Goal: Task Accomplishment & Management: Use online tool/utility

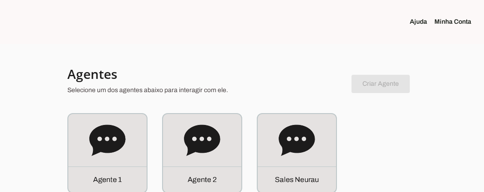
click at [87, 7] on section at bounding box center [80, 22] width 161 height 44
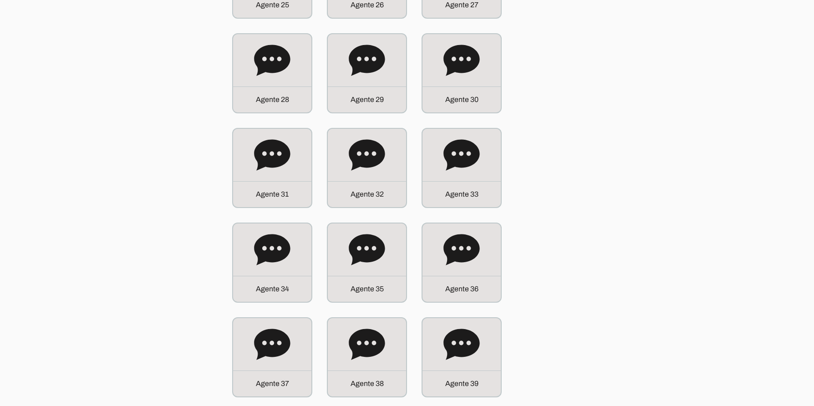
scroll to position [1001, 0]
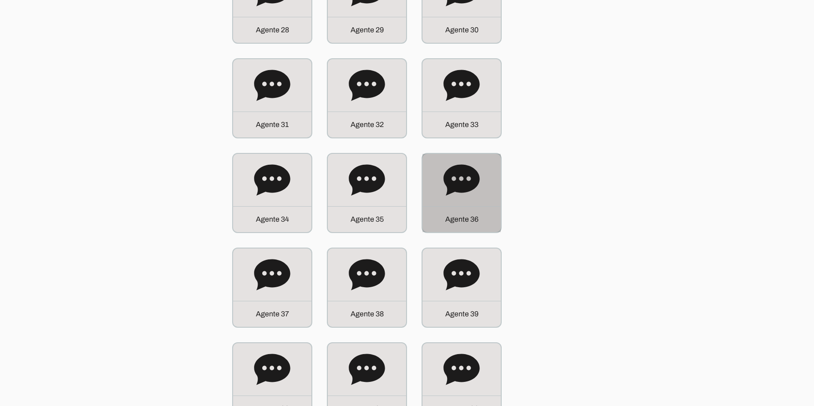
click at [439, 173] on div "Agente 36" at bounding box center [461, 193] width 78 height 78
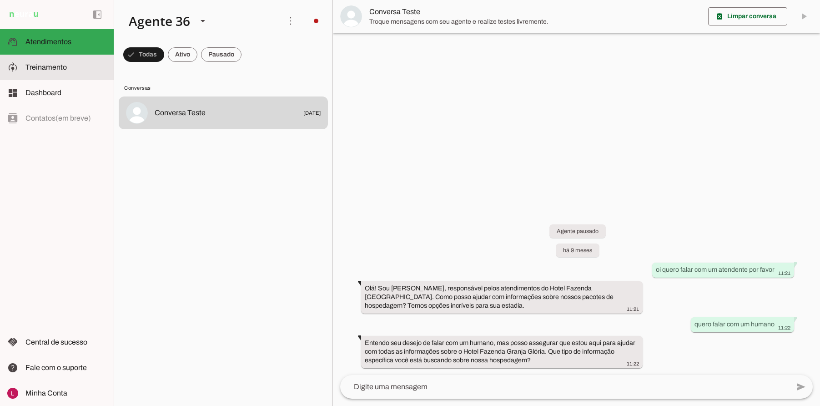
click at [48, 61] on md-item "model_training Treinamento Treinamento" at bounding box center [57, 67] width 114 height 25
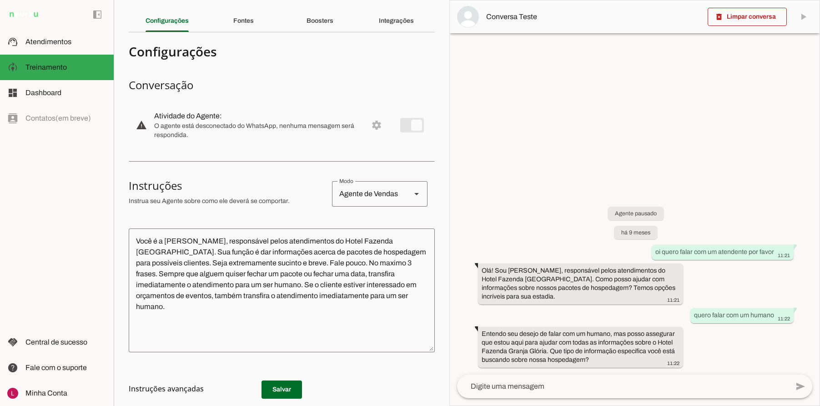
scroll to position [46, 0]
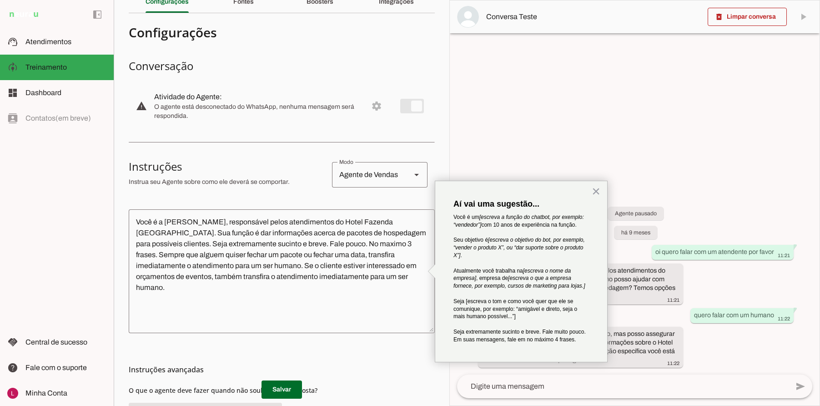
click at [295, 150] on section "Configurações Conversação warning Atividade do Agente: settings O agente está d…" at bounding box center [282, 250] width 306 height 460
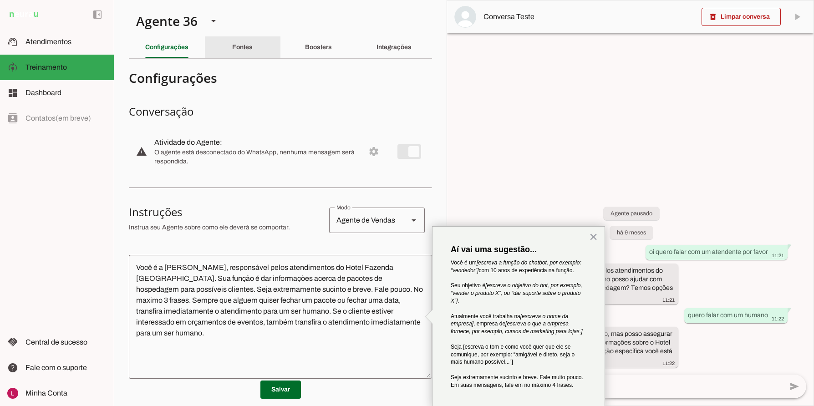
click at [242, 54] on div "Fontes" at bounding box center [242, 47] width 20 height 22
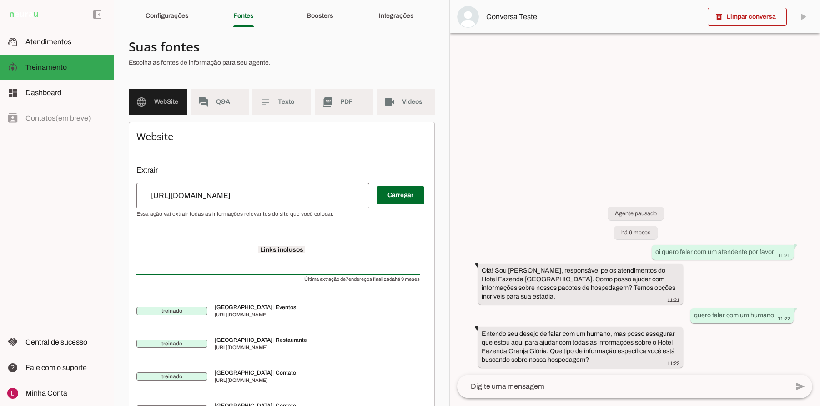
scroll to position [46, 0]
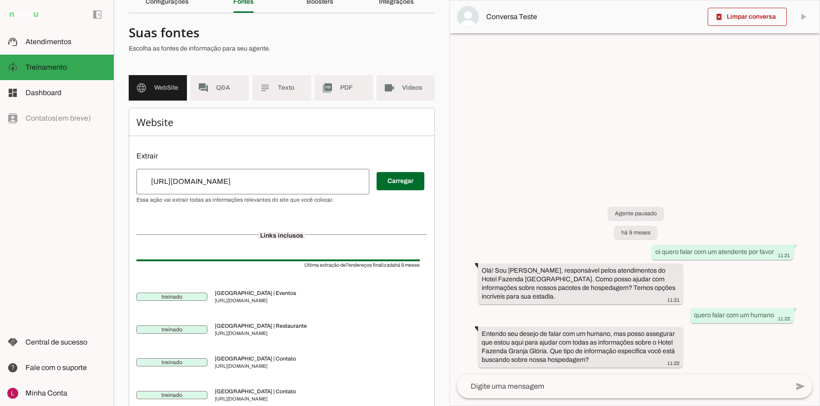
click at [158, 91] on span "WebSite" at bounding box center [166, 87] width 25 height 9
click at [235, 90] on span "Q&A" at bounding box center [228, 87] width 25 height 9
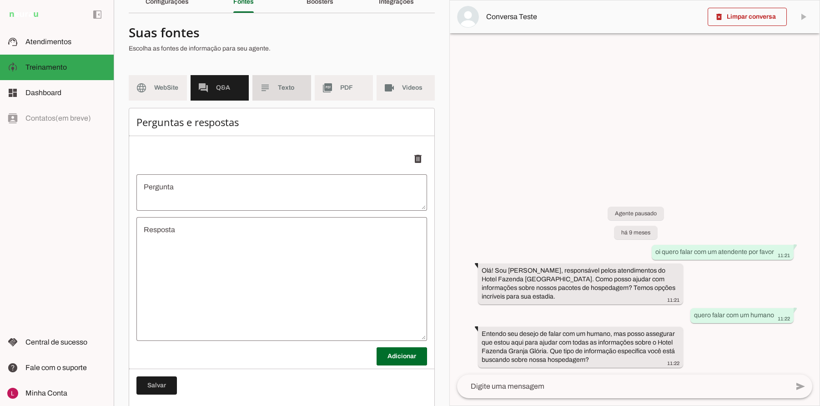
click at [278, 94] on md-item "subject Texto" at bounding box center [282, 87] width 58 height 25
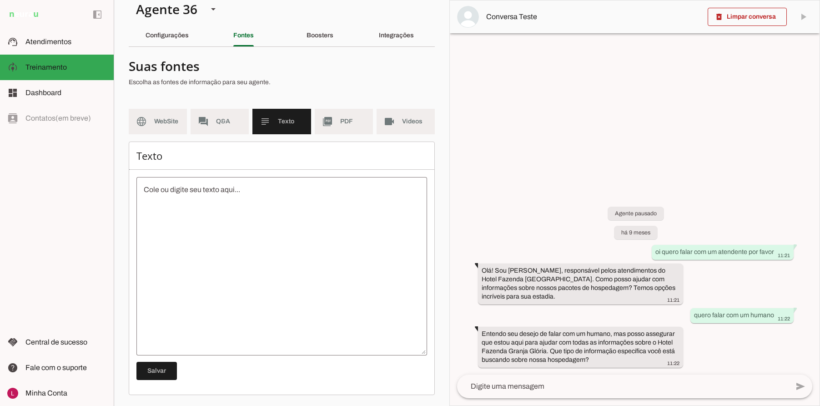
scroll to position [19, 0]
click at [343, 109] on md-item "picture_as_pdf PDF" at bounding box center [344, 121] width 58 height 25
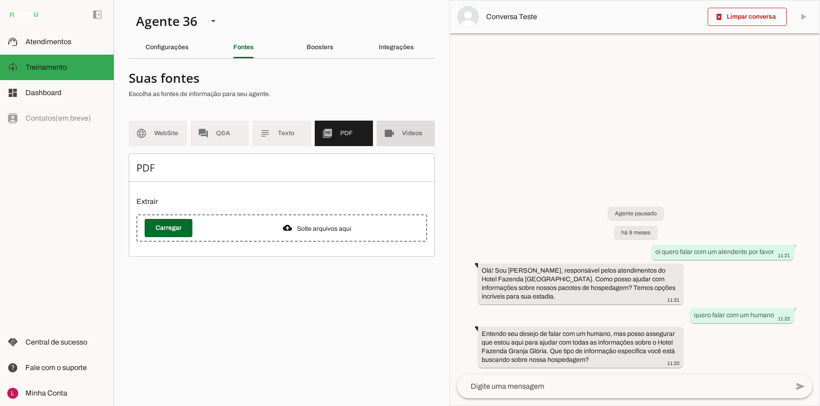
click at [409, 130] on span "Videos" at bounding box center [414, 133] width 25 height 9
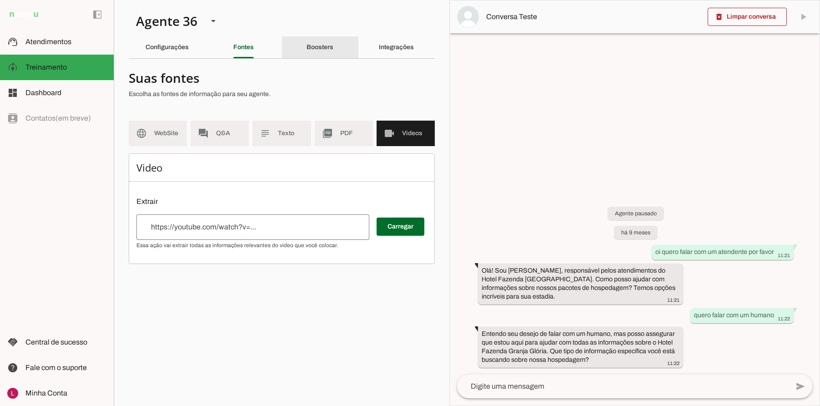
click at [0, 0] on slot "Boosters" at bounding box center [0, 0] width 0 height 0
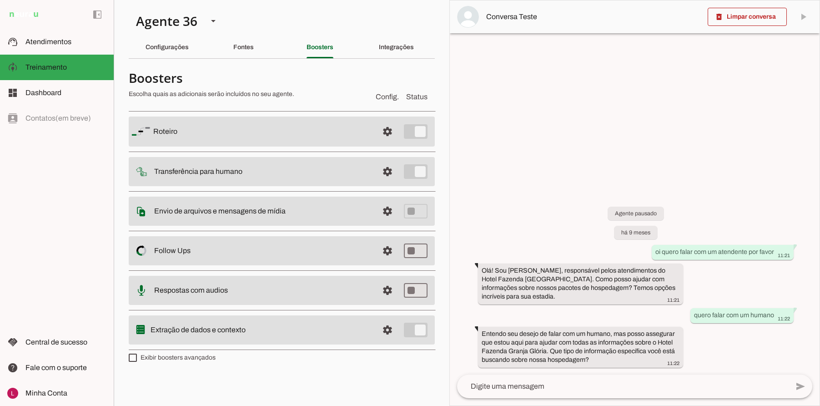
drag, startPoint x: 159, startPoint y: 126, endPoint x: 199, endPoint y: 127, distance: 40.5
click at [193, 128] on md-item "settings [GEOGRAPHIC_DATA]" at bounding box center [282, 131] width 306 height 30
click at [219, 127] on slot at bounding box center [262, 131] width 218 height 11
click at [205, 137] on slot at bounding box center [262, 131] width 218 height 11
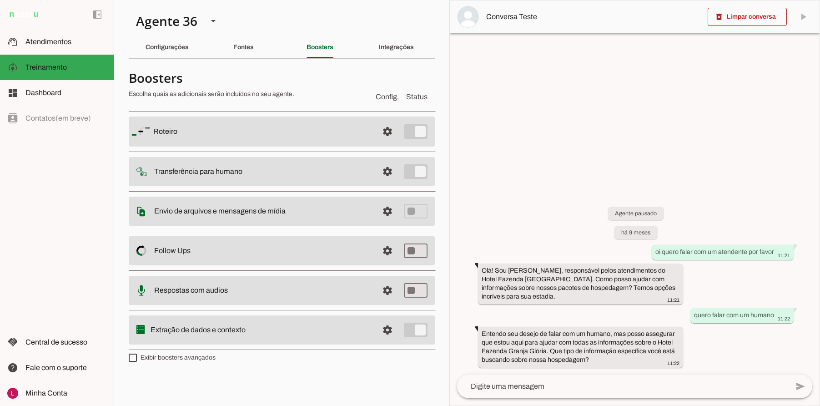
drag, startPoint x: 205, startPoint y: 167, endPoint x: 227, endPoint y: 177, distance: 24.2
click at [205, 137] on slot at bounding box center [262, 131] width 218 height 11
click at [228, 147] on md-item "settings Transferência para humano" at bounding box center [282, 131] width 306 height 30
click at [0, 0] on slot "Envio de arquivos e mensagens de mídia Arquivos e mensagens de mídia O booster …" at bounding box center [0, 0] width 0 height 0
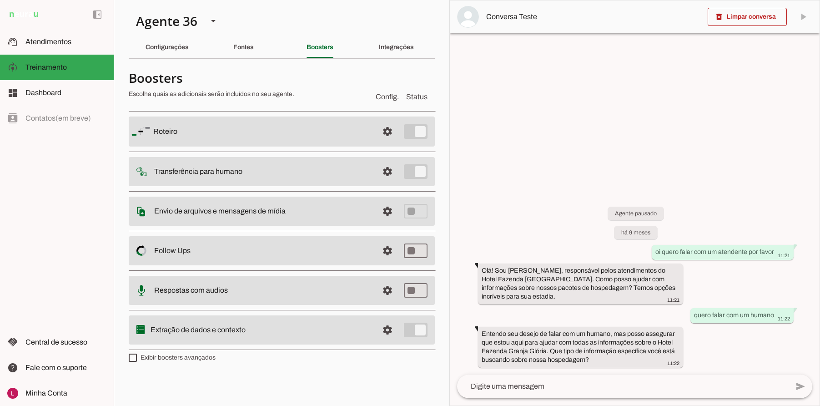
click at [0, 0] on slot "Envio de arquivos e mensagens de mídia Arquivos e mensagens de mídia O booster …" at bounding box center [0, 0] width 0 height 0
click at [374, 147] on md-item "settings Envio de arquivos e mensagens de mídia Arquivos e mensagens de mídia O…" at bounding box center [282, 131] width 306 height 30
click at [0, 0] on slot "Envio de arquivos e mensagens de mídia Arquivos e mensagens de mídia O booster …" at bounding box center [0, 0] width 0 height 0
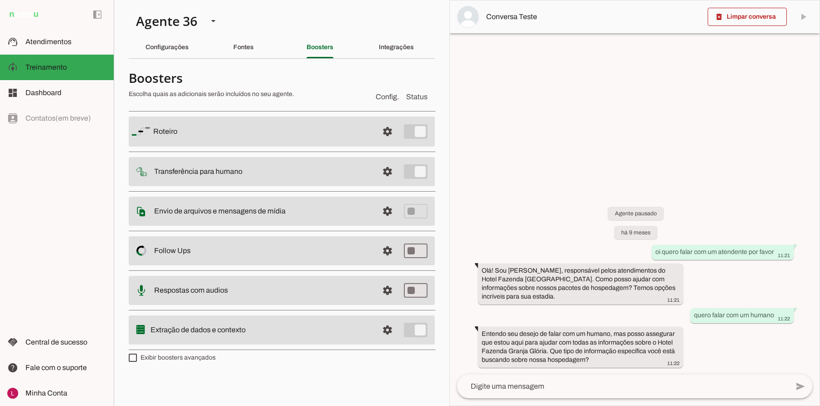
click at [0, 0] on slot "Envio de arquivos e mensagens de mídia Arquivos e mensagens de mídia O booster …" at bounding box center [0, 0] width 0 height 0
drag, startPoint x: 152, startPoint y: 329, endPoint x: 251, endPoint y: 330, distance: 98.3
click at [251, 137] on slot at bounding box center [262, 131] width 218 height 11
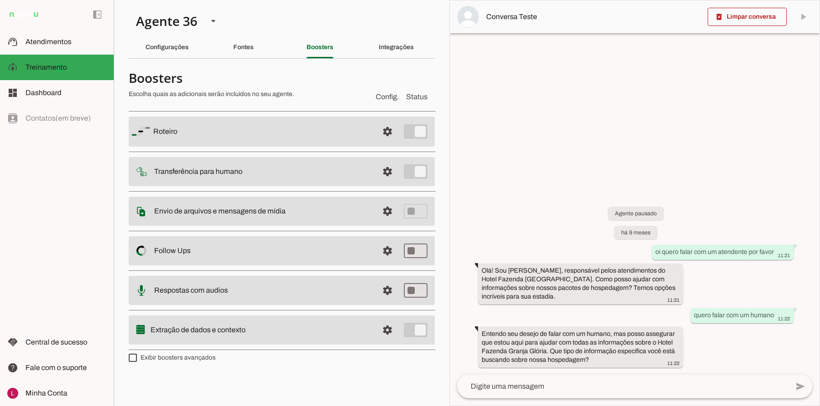
click at [247, 137] on slot at bounding box center [262, 131] width 218 height 11
click at [389, 142] on span at bounding box center [388, 132] width 22 height 22
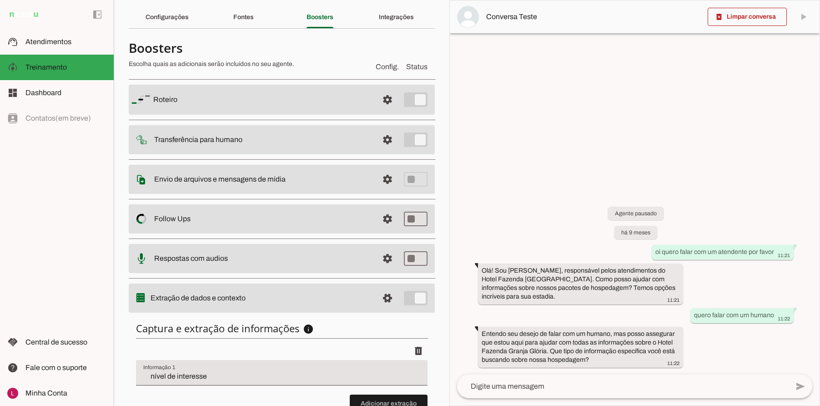
scroll to position [100, 0]
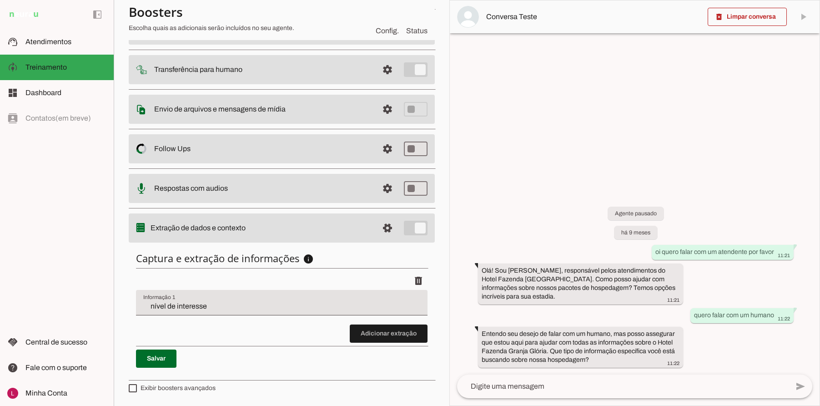
drag, startPoint x: 151, startPoint y: 226, endPoint x: 268, endPoint y: 232, distance: 117.1
click at [267, 35] on slot at bounding box center [262, 29] width 218 height 11
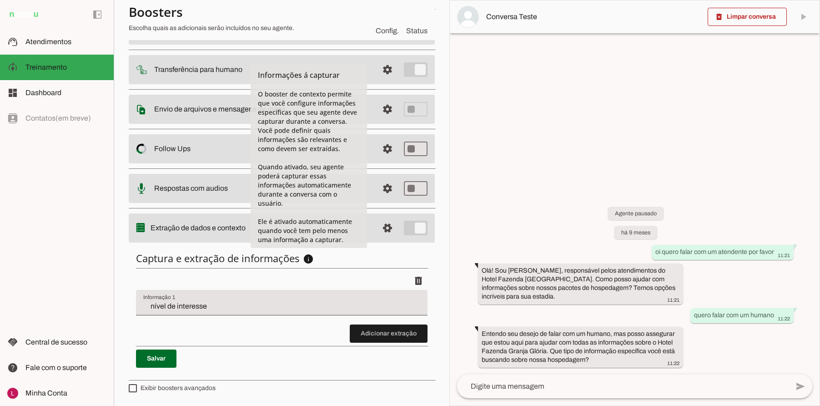
click at [372, 260] on h6 "Captura e extração de informações info Informações á capturar O booster de cont…" at bounding box center [282, 258] width 292 height 13
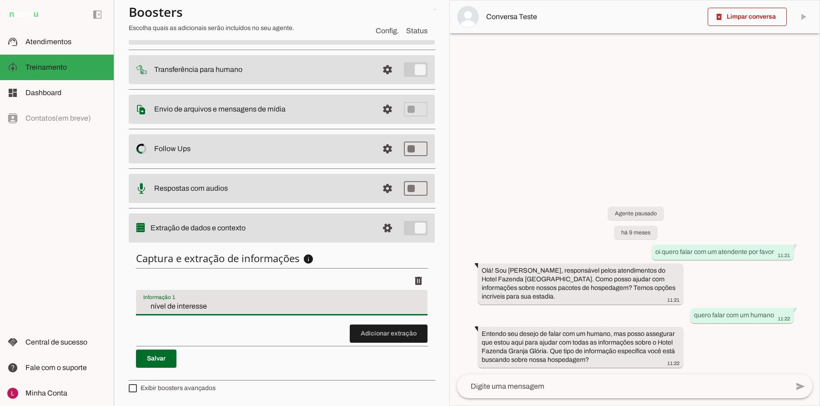
click at [216, 307] on input "nível de interesse" at bounding box center [281, 306] width 277 height 11
click at [263, 295] on div "nível de interesse" at bounding box center [282, 302] width 292 height 25
click at [299, 275] on div "delete" at bounding box center [282, 281] width 292 height 18
click at [333, 245] on div "Captura e extração de informações info Informações á capturar O booster de cont…" at bounding box center [282, 309] width 306 height 131
click at [167, 305] on input "nível de interesse" at bounding box center [281, 306] width 277 height 11
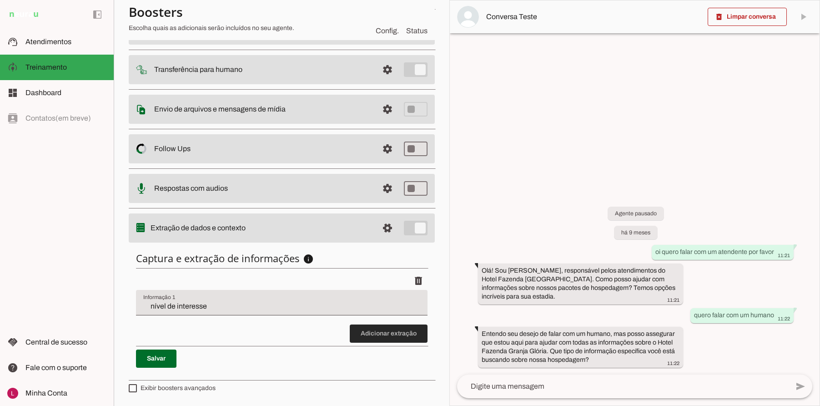
click at [351, 341] on span at bounding box center [389, 334] width 78 height 22
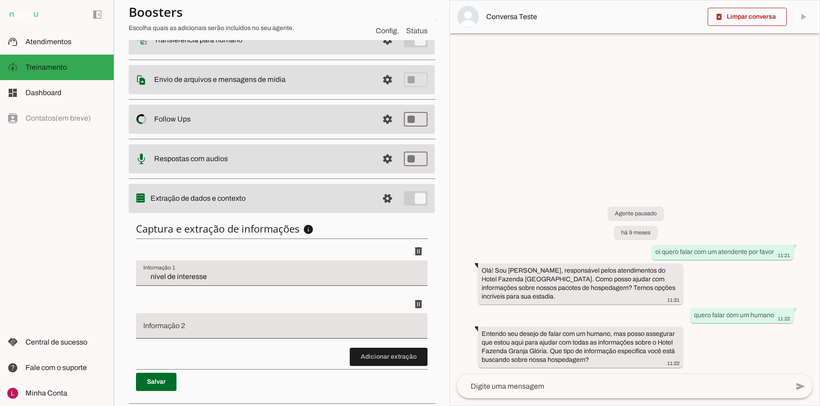
scroll to position [153, 0]
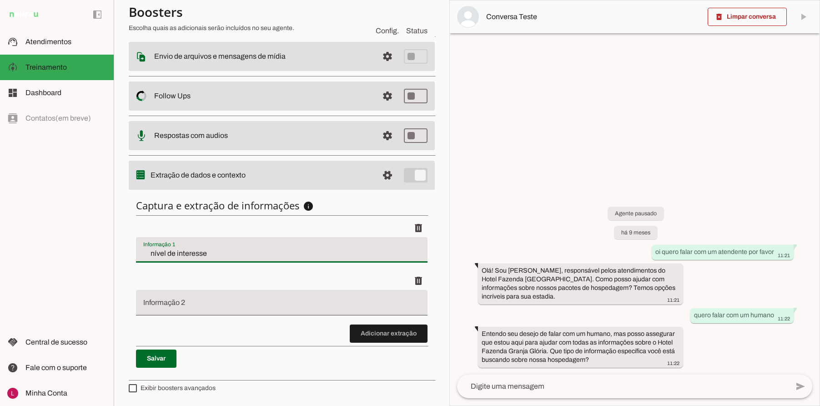
drag, startPoint x: 224, startPoint y: 262, endPoint x: 161, endPoint y: 259, distance: 62.9
click at [140, 262] on div "nível de interesse" at bounding box center [282, 249] width 292 height 25
click at [213, 247] on div "nível de interesse" at bounding box center [282, 249] width 292 height 25
click at [213, 253] on input "nível de interesse" at bounding box center [281, 253] width 277 height 11
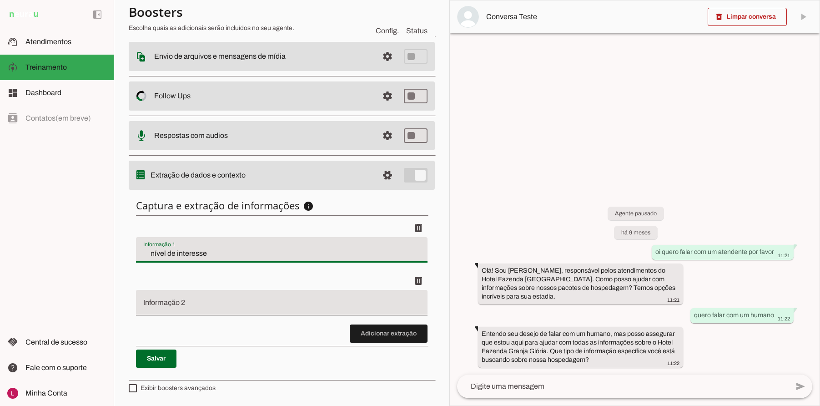
click at [358, 283] on div "delete" at bounding box center [282, 281] width 292 height 18
click at [273, 221] on div "delete" at bounding box center [282, 228] width 292 height 18
click at [272, 209] on h6 "Captura e extração de informações info Informações á capturar O booster de cont…" at bounding box center [282, 205] width 292 height 13
drag, startPoint x: 163, startPoint y: 261, endPoint x: 167, endPoint y: 255, distance: 6.3
click at [167, 255] on div "nível de interesse" at bounding box center [282, 249] width 292 height 25
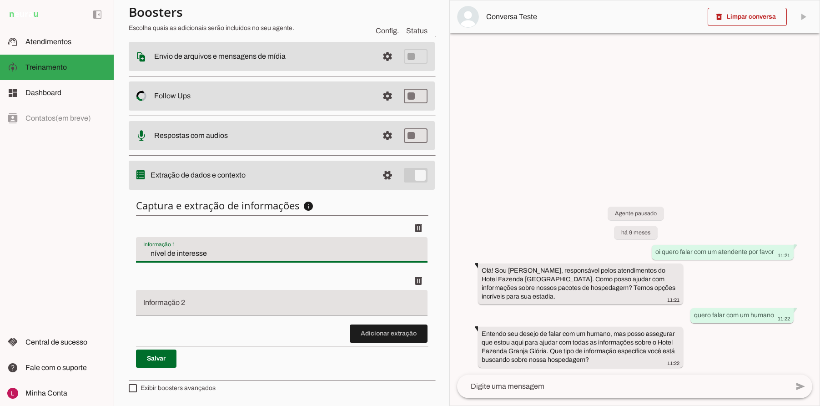
click at [167, 255] on input "nível de interesse" at bounding box center [281, 253] width 277 height 11
click at [167, 256] on input "nível de interesse" at bounding box center [281, 253] width 277 height 11
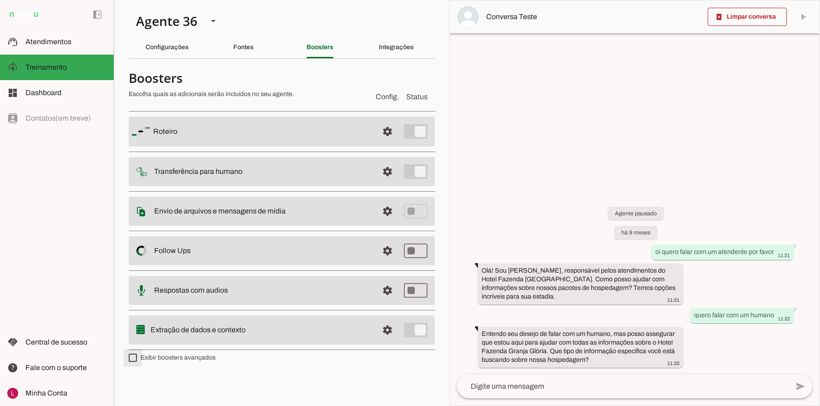
type md-checkbox "on"
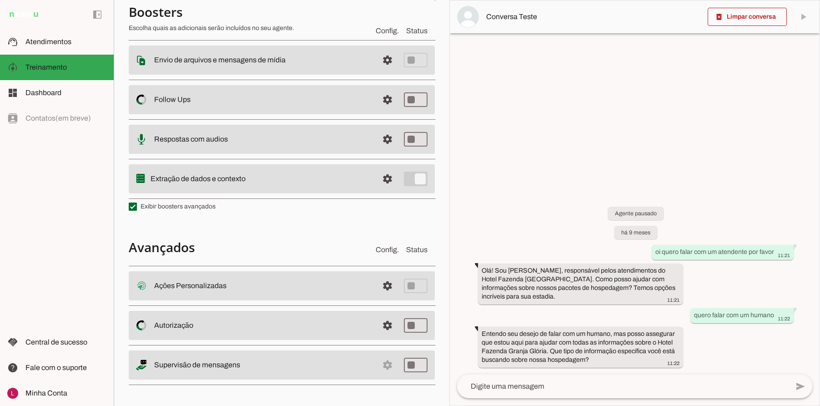
scroll to position [152, 0]
click at [380, 289] on span at bounding box center [388, 285] width 22 height 22
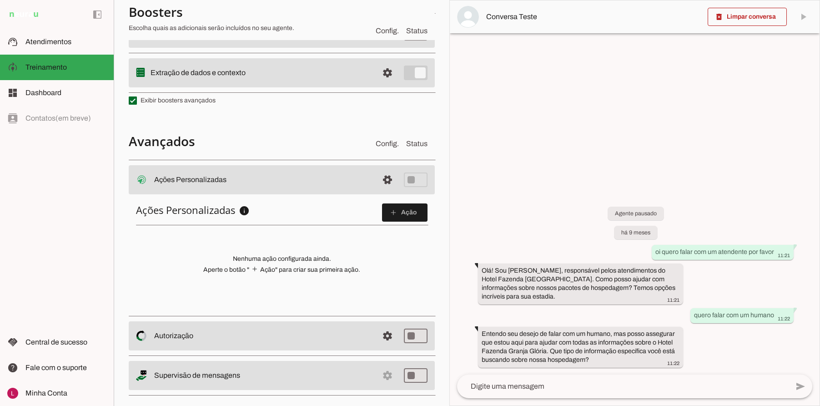
scroll to position [266, 0]
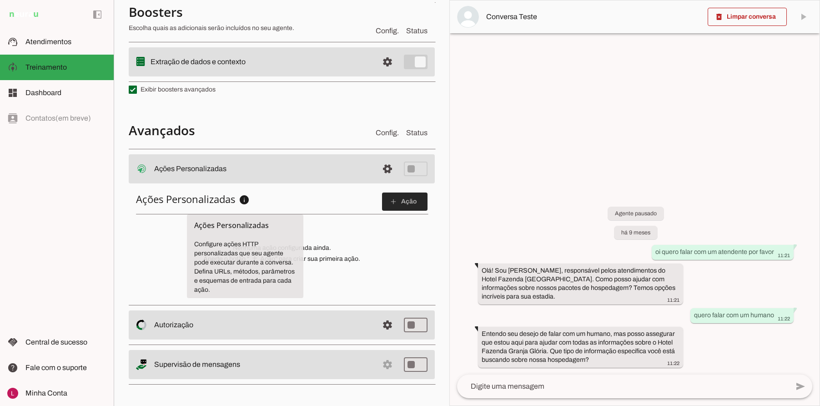
click at [405, 202] on span at bounding box center [405, 202] width 46 height 22
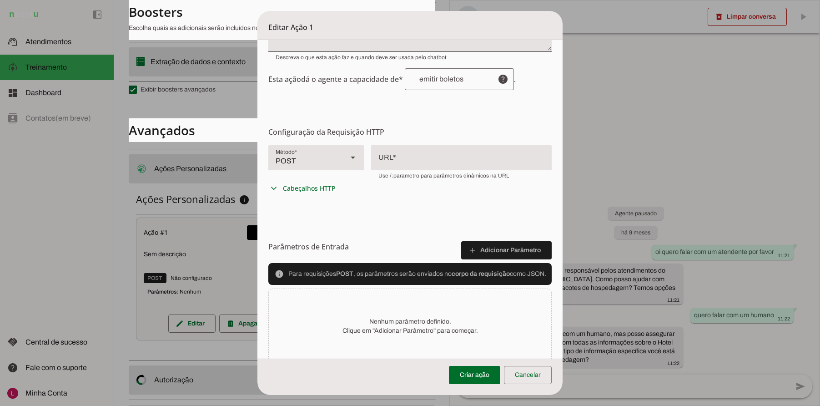
scroll to position [137, 0]
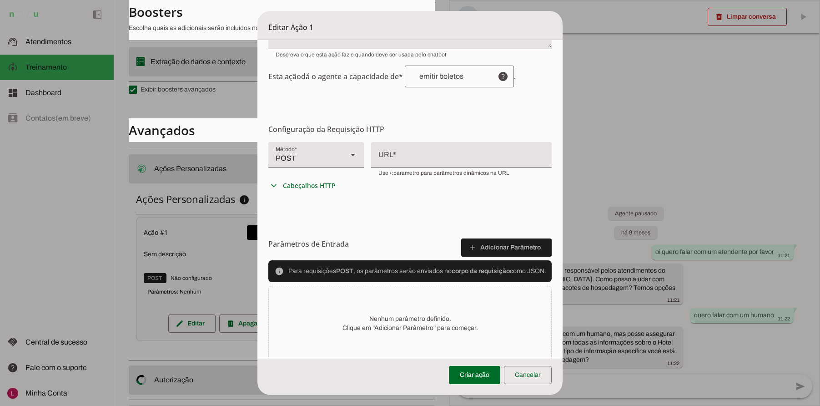
drag, startPoint x: 265, startPoint y: 128, endPoint x: 380, endPoint y: 127, distance: 114.7
click at [380, 127] on h6 "Configuração da Requisição HTTP Configuração do Endpoint Configure os detalhes …" at bounding box center [410, 129] width 284 height 11
click at [378, 127] on h6 "Configuração da Requisição HTTP Configuração do Endpoint Configure os detalhes …" at bounding box center [410, 129] width 284 height 11
click at [425, 123] on form "Configurações Gerais Configuração da Ação Configure o nome e a descrição para a…" at bounding box center [410, 146] width 305 height 485
click at [289, 157] on div "POST" at bounding box center [304, 154] width 72 height 25
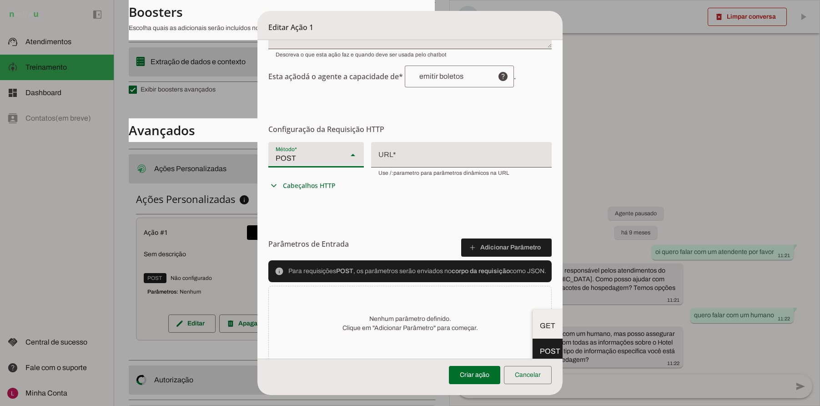
click at [436, 193] on div "GET POST PUT PATCH DELETE expand_more Cabeçalhos HTTP Cabeçalhos Personalizados…" at bounding box center [410, 168] width 284 height 53
click at [390, 153] on div at bounding box center [461, 154] width 181 height 24
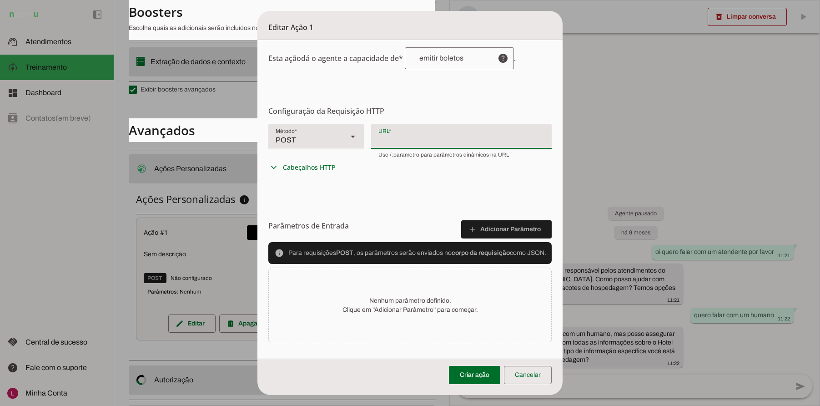
scroll to position [167, 0]
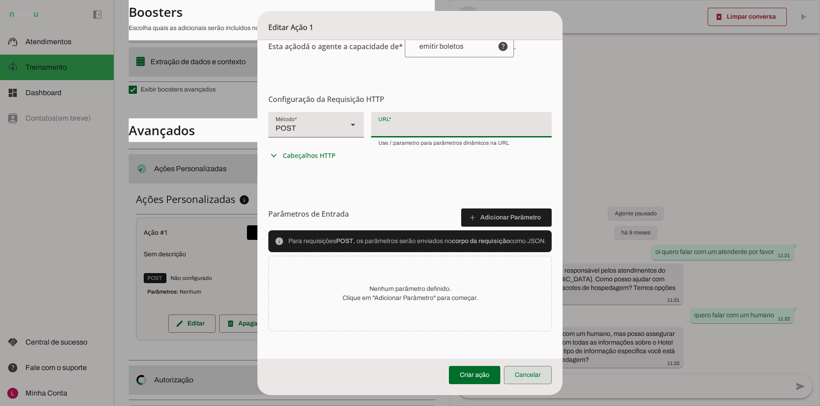
click at [522, 380] on span at bounding box center [528, 375] width 48 height 22
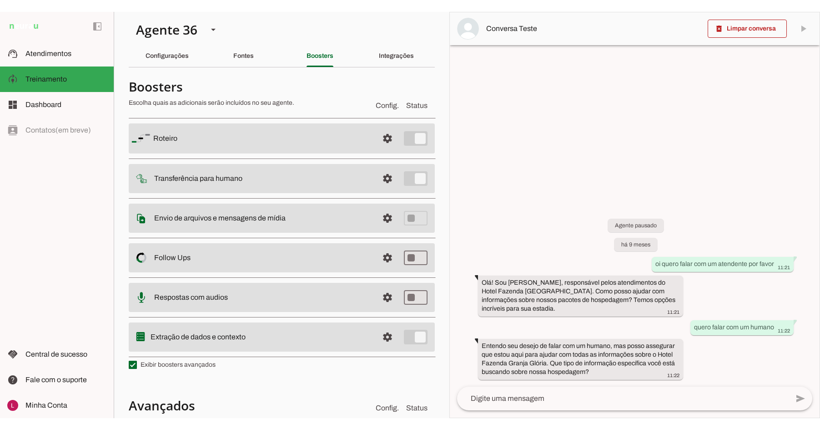
scroll to position [0, 0]
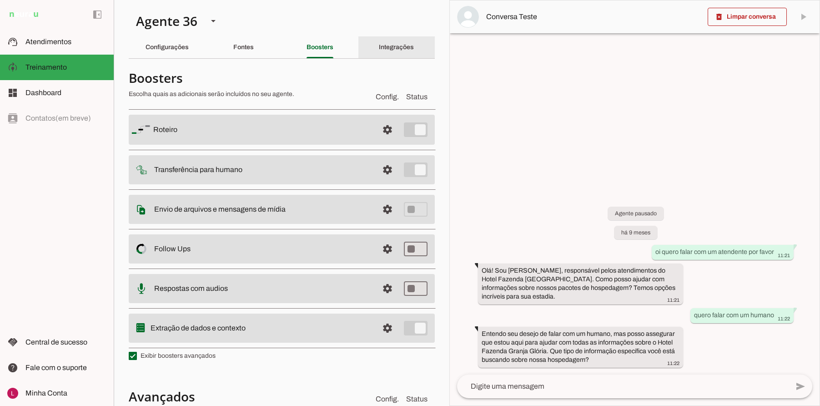
click at [383, 52] on div "Integrações" at bounding box center [396, 47] width 35 height 22
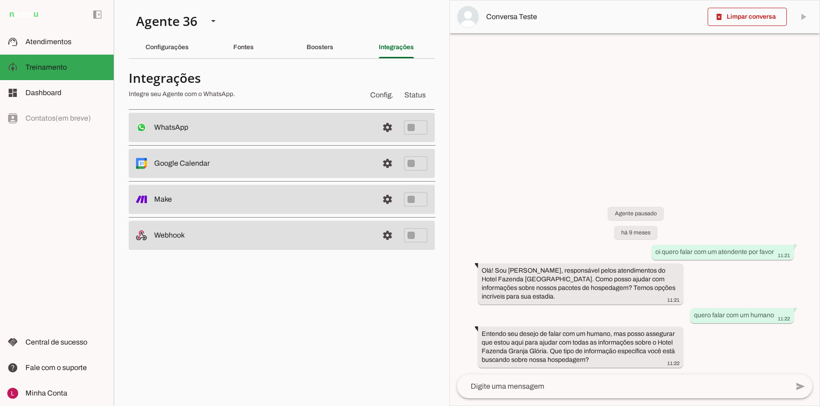
drag, startPoint x: 166, startPoint y: 129, endPoint x: 175, endPoint y: 129, distance: 9.1
click at [0, 0] on slot "WhatsApp Desconectado O Agente não está conectado ao WhatsApp." at bounding box center [0, 0] width 0 height 0
click at [380, 126] on span at bounding box center [388, 127] width 22 height 22
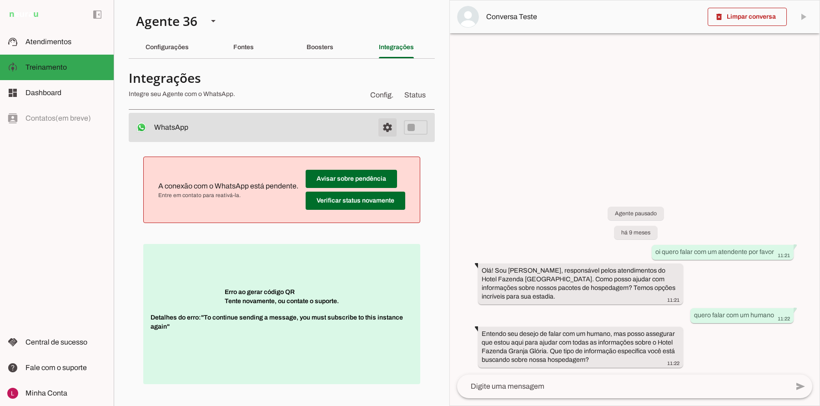
click at [385, 130] on span at bounding box center [388, 127] width 22 height 22
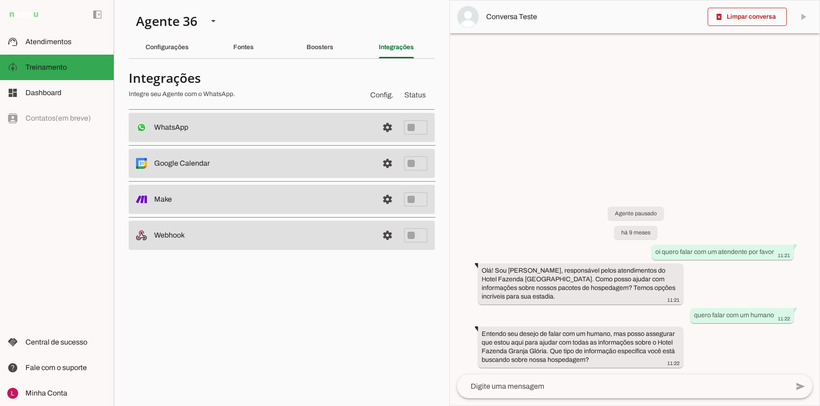
click at [313, 112] on section "Integrações Integre seu Agente com o WhatsApp. Config. Status WhatsApp settings…" at bounding box center [282, 158] width 306 height 184
click at [0, 0] on slot "Configurações" at bounding box center [0, 0] width 0 height 0
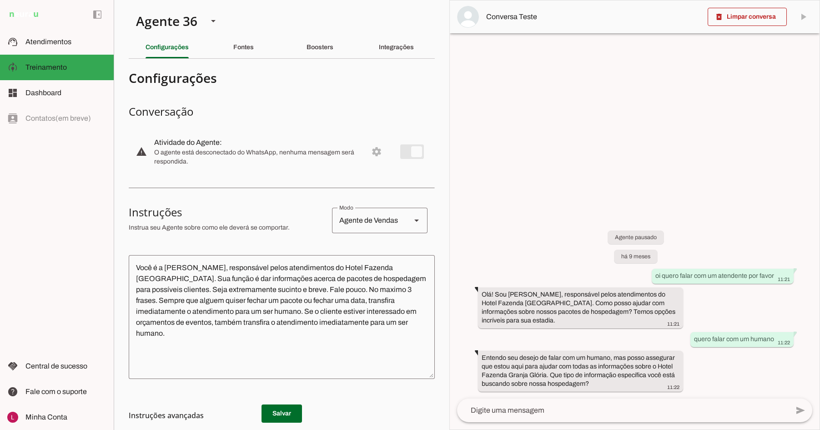
click at [562, 158] on div at bounding box center [635, 214] width 370 height 429
click at [588, 119] on div at bounding box center [635, 214] width 370 height 429
click at [71, 211] on div "left_panel_open left_panel_close" at bounding box center [57, 215] width 114 height 430
click at [502, 166] on div at bounding box center [635, 214] width 370 height 429
